Goal: Task Accomplishment & Management: Manage account settings

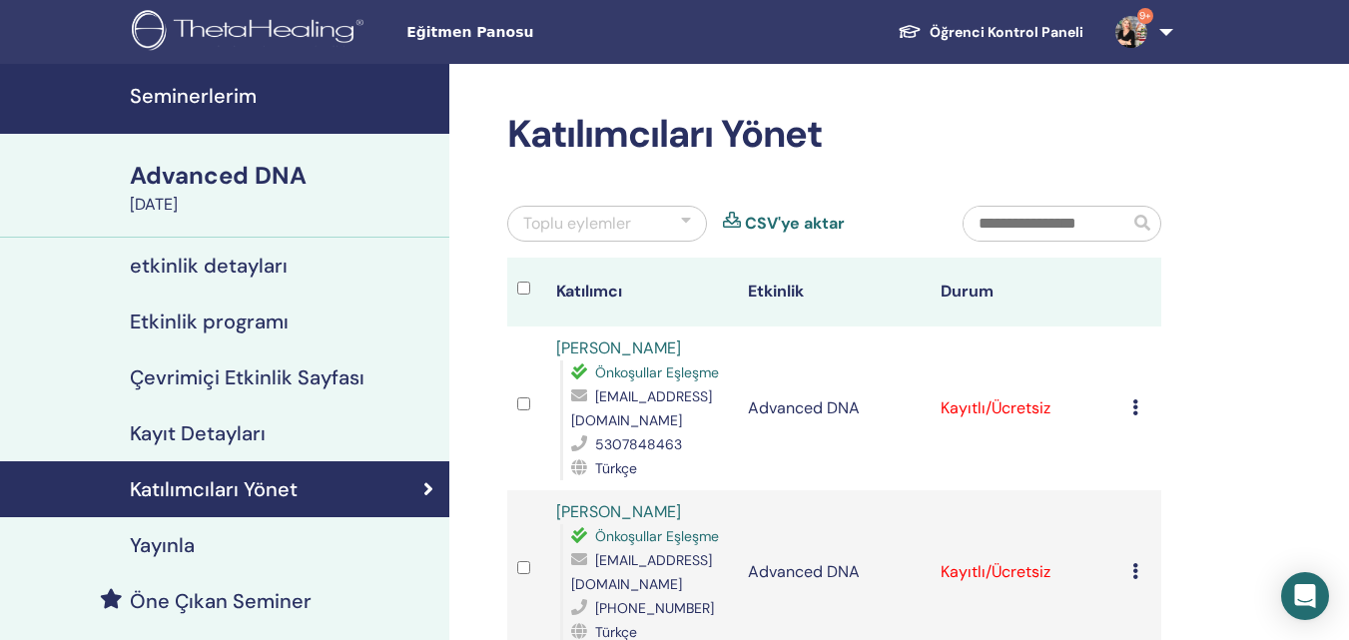
scroll to position [100, 0]
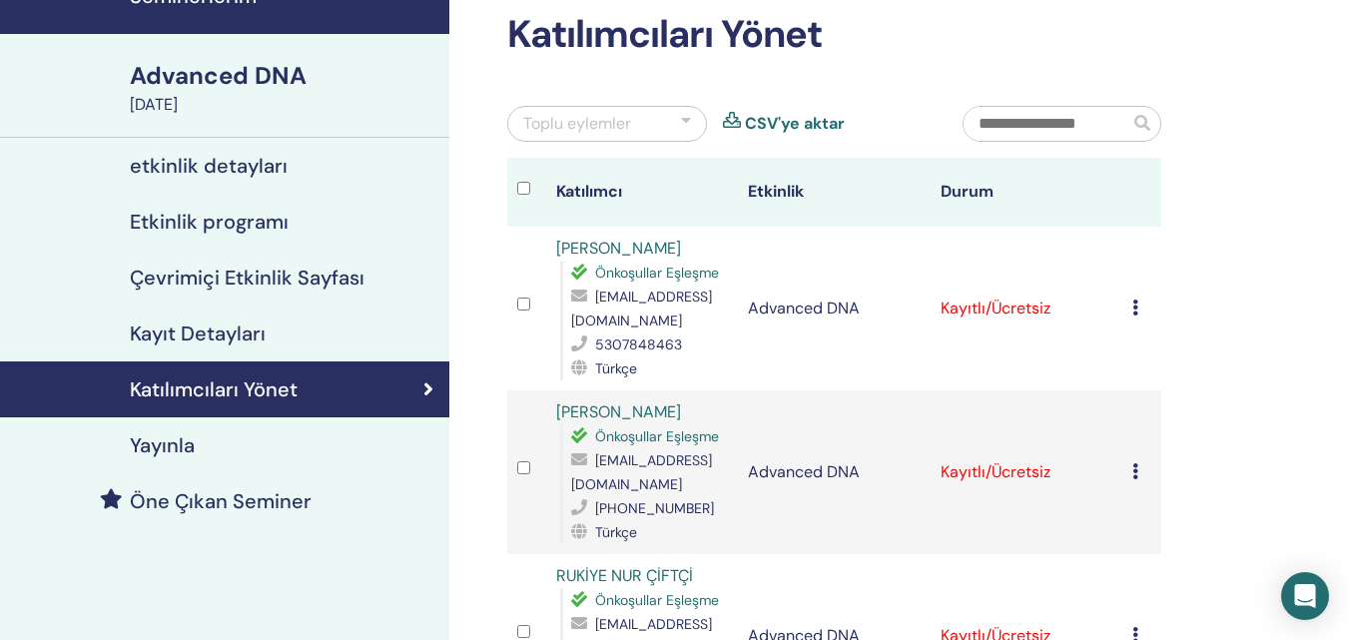
click at [1136, 301] on icon at bounding box center [1135, 308] width 6 height 16
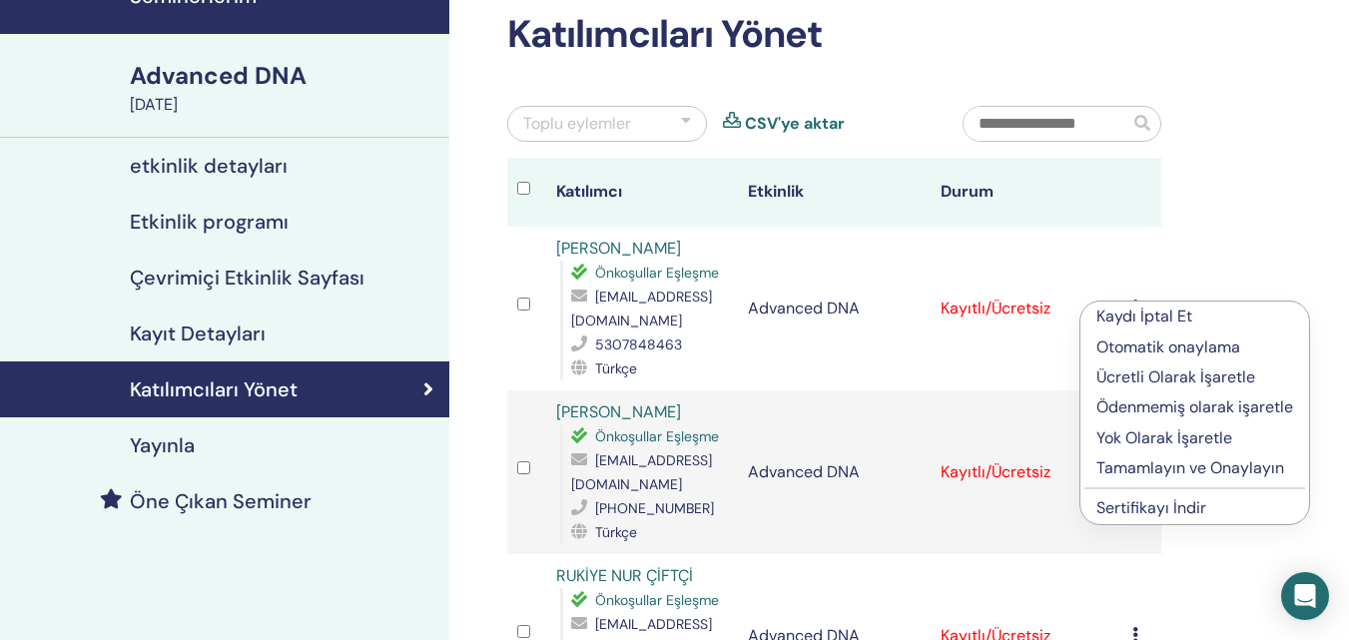
click at [1147, 316] on p "Kaydı İptal Et" at bounding box center [1194, 317] width 197 height 24
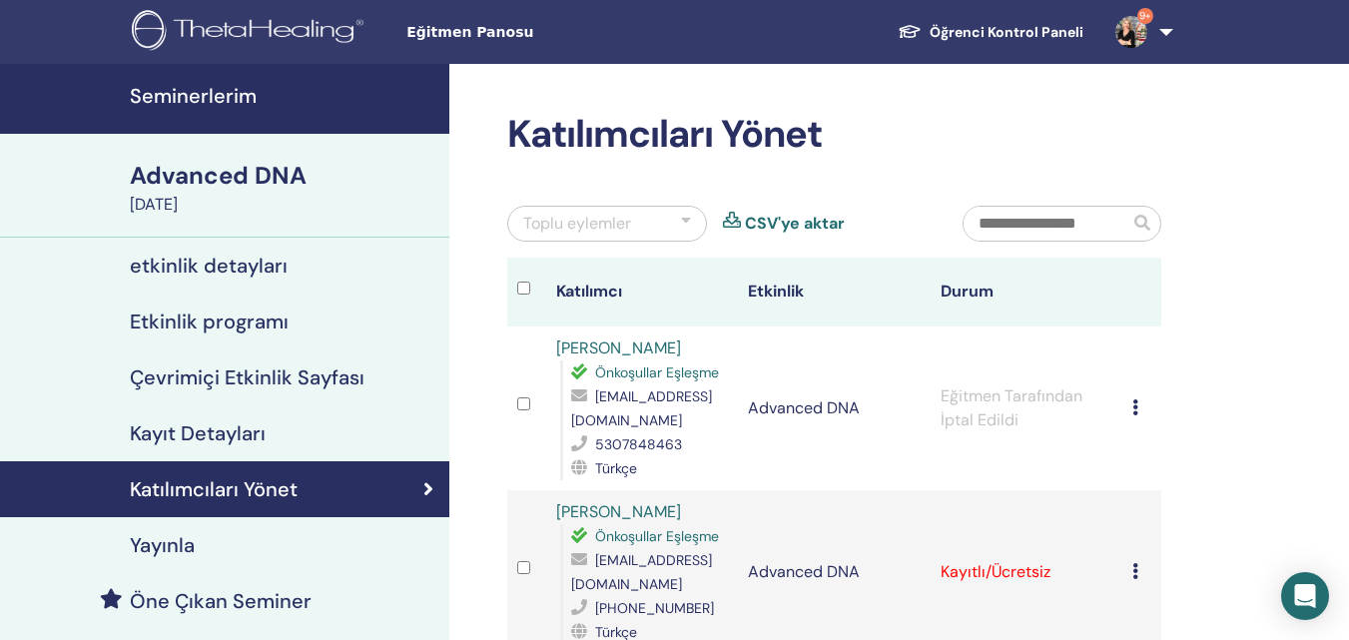
click at [237, 183] on div "Advanced DNA" at bounding box center [284, 176] width 308 height 34
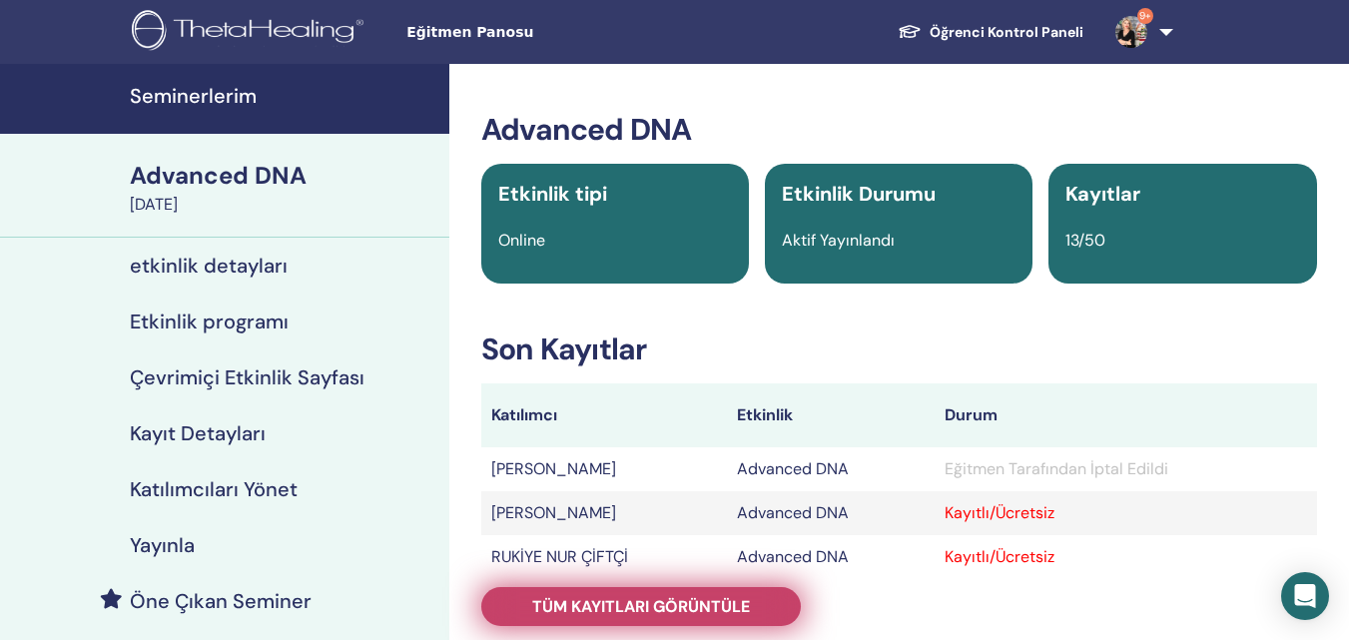
click at [680, 608] on span "Tüm kayıtları görüntüle" at bounding box center [641, 606] width 218 height 21
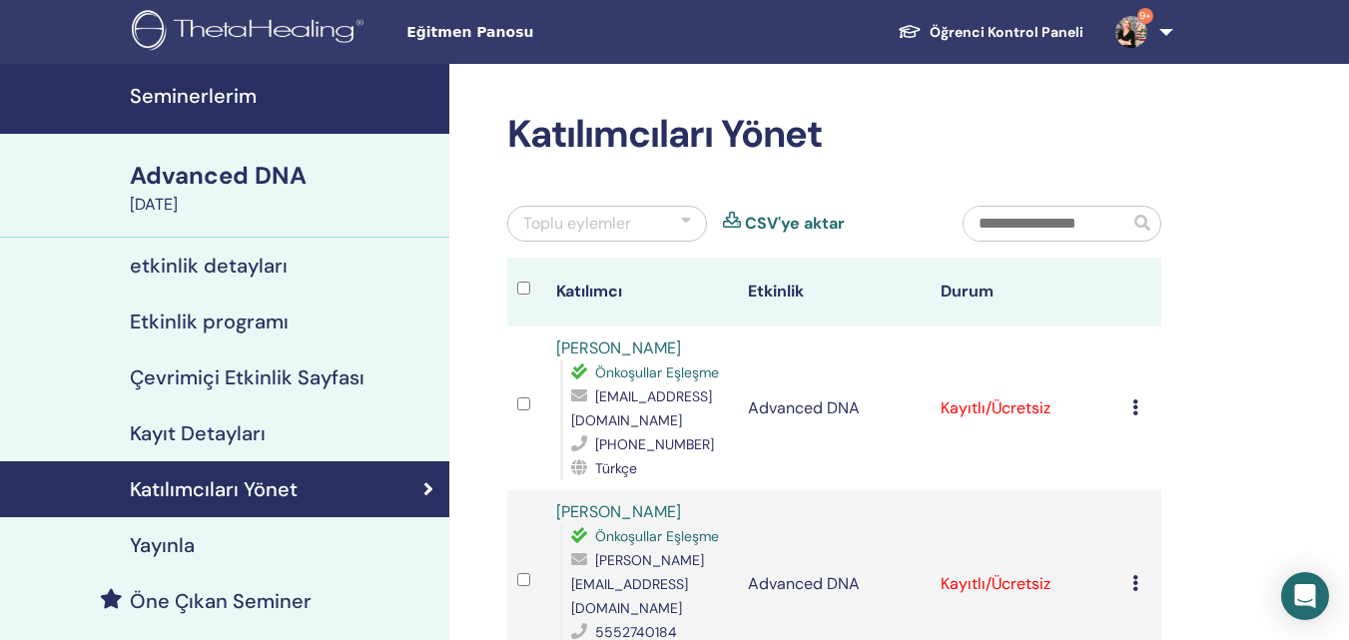
click at [228, 176] on div "Advanced DNA" at bounding box center [284, 176] width 308 height 34
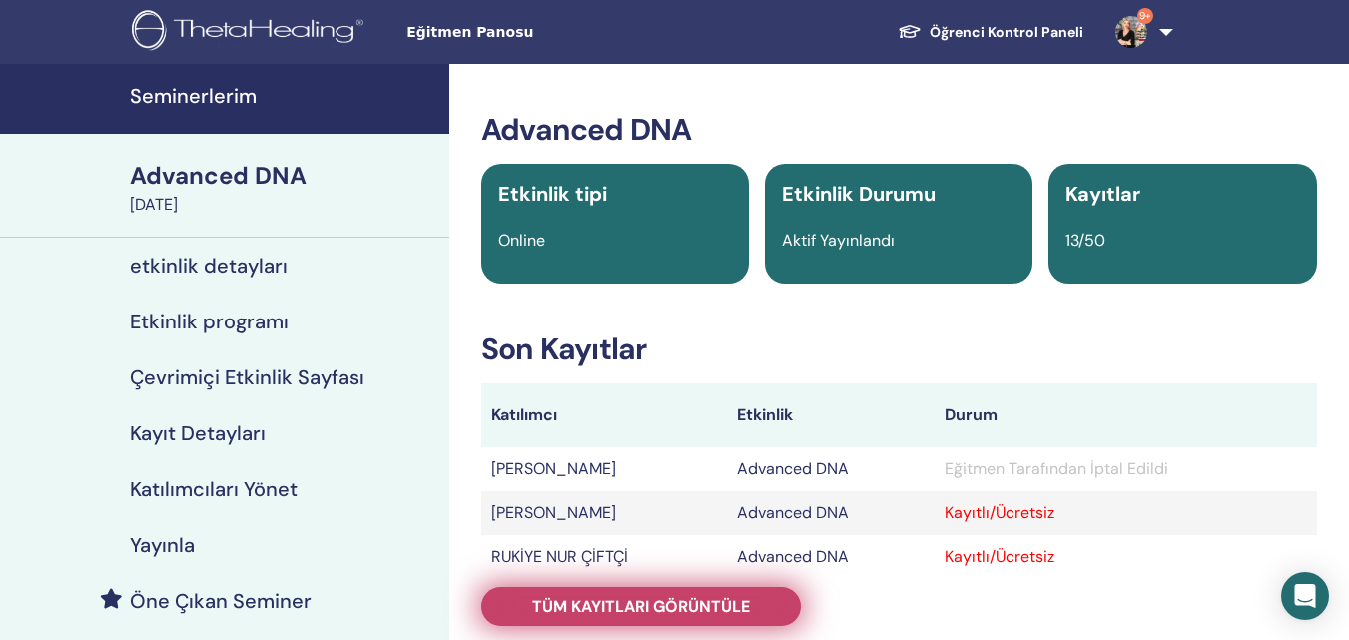
click at [670, 603] on span "Tüm kayıtları görüntüle" at bounding box center [641, 606] width 218 height 21
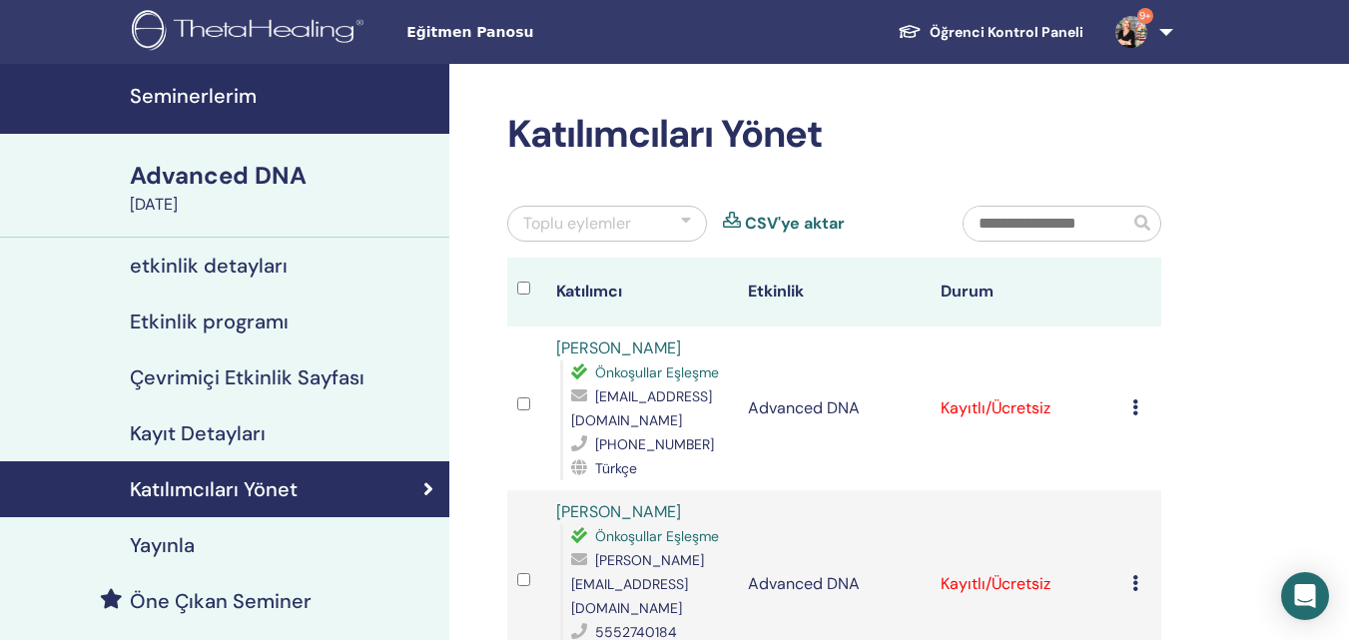
click at [260, 194] on div "[DATE]" at bounding box center [284, 205] width 308 height 24
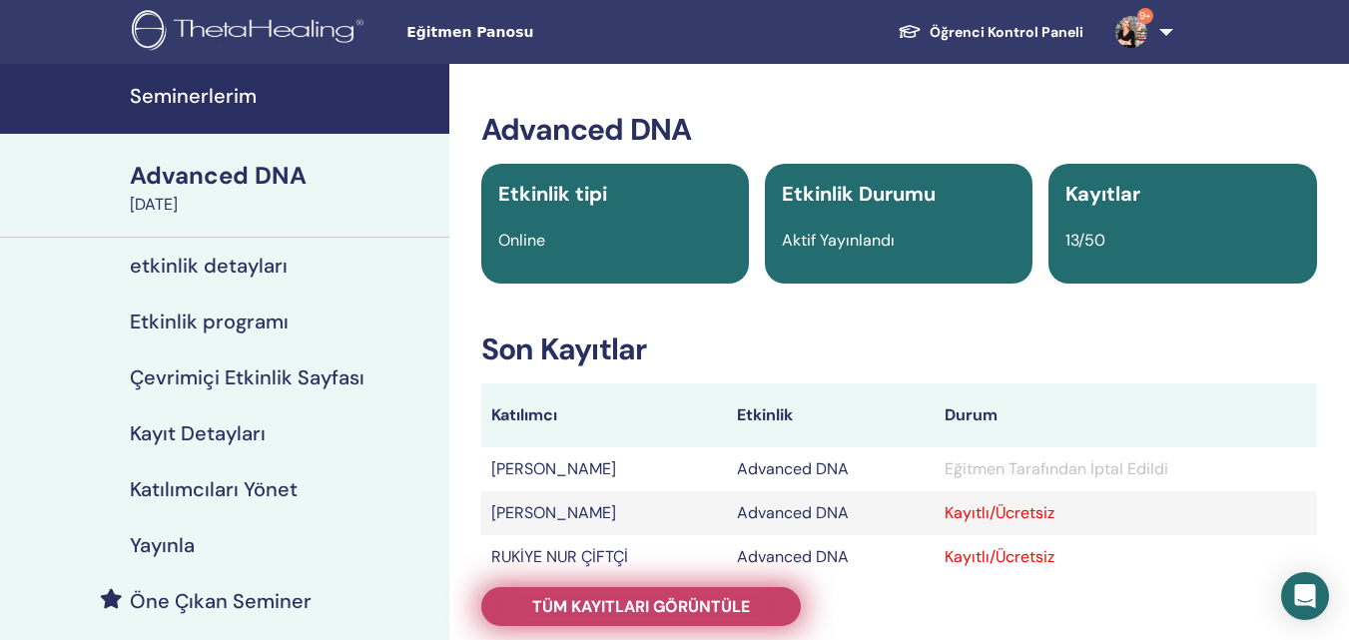
click at [648, 608] on span "Tüm kayıtları görüntüle" at bounding box center [641, 606] width 218 height 21
